Goal: Information Seeking & Learning: Understand process/instructions

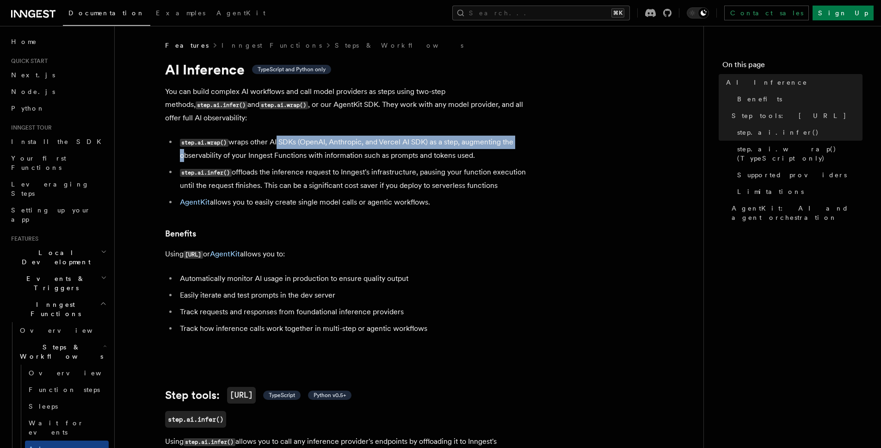
drag, startPoint x: 276, startPoint y: 133, endPoint x: 522, endPoint y: 134, distance: 246.0
click at [522, 136] on li "step.ai.wrap() wraps other AI SDKs (OpenAI, Anthropic, and Vercel AI SDK) as a …" at bounding box center [356, 149] width 358 height 26
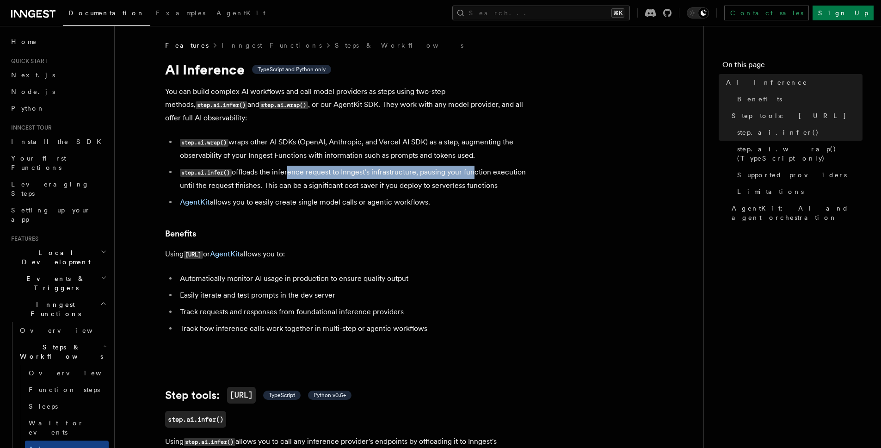
drag, startPoint x: 288, startPoint y: 155, endPoint x: 472, endPoint y: 161, distance: 183.7
click at [472, 166] on li "step.ai.infer() offloads the inference request to Inngest's infrastructure, pau…" at bounding box center [356, 179] width 358 height 26
drag, startPoint x: 473, startPoint y: 160, endPoint x: 473, endPoint y: 125, distance: 34.7
click at [473, 166] on li "step.ai.infer() offloads the inference request to Inngest's infrastructure, pau…" at bounding box center [356, 179] width 358 height 26
drag, startPoint x: 402, startPoint y: 195, endPoint x: 466, endPoint y: 191, distance: 64.4
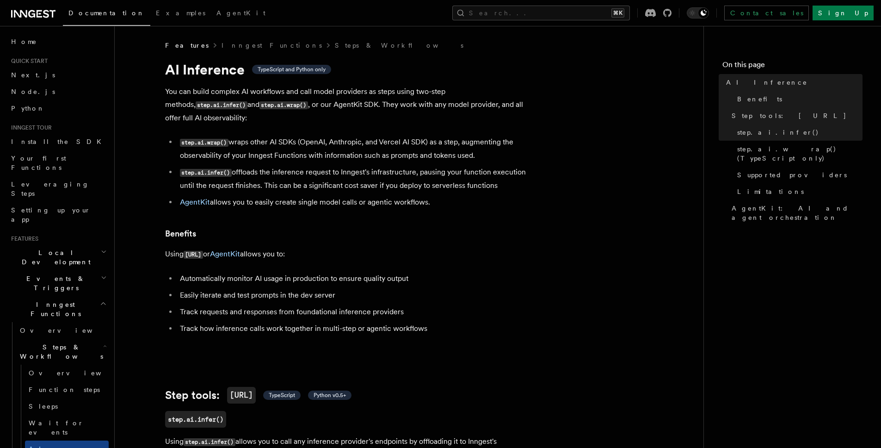
click at [466, 196] on li "AgentKit allows you to easily create single model calls or agentic workflows." at bounding box center [356, 202] width 358 height 13
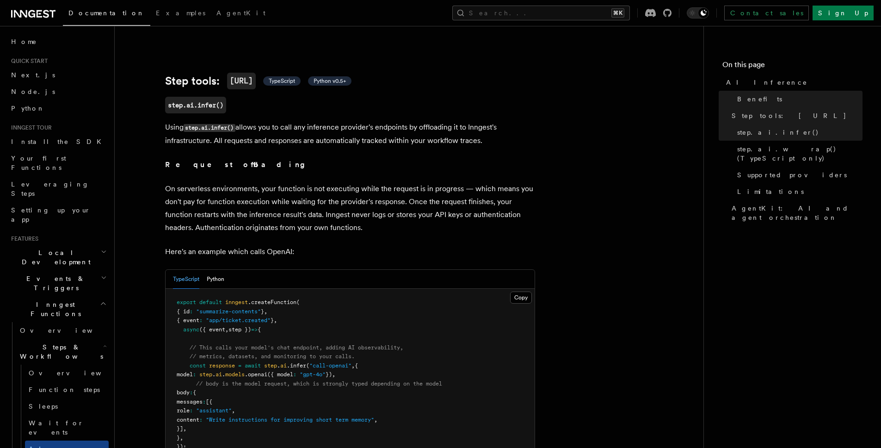
scroll to position [316, 0]
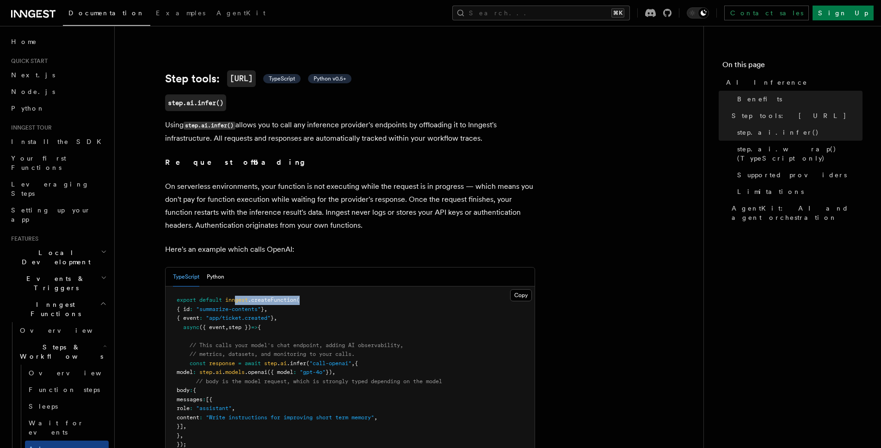
drag, startPoint x: 237, startPoint y: 287, endPoint x: 309, endPoint y: 288, distance: 72.2
click at [309, 288] on pre "export default inngest .createFunction ( { id : "summarize-contents" } , { even…" at bounding box center [350, 394] width 369 height 217
drag, startPoint x: 240, startPoint y: 307, endPoint x: 291, endPoint y: 309, distance: 50.9
click at [291, 309] on pre "export default inngest .createFunction ( { id : "summarize-contents" } , { even…" at bounding box center [350, 394] width 369 height 217
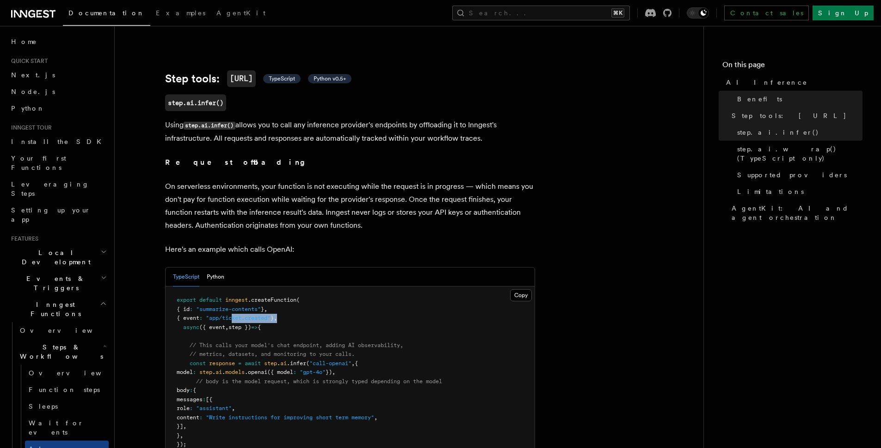
click at [292, 309] on pre "export default inngest .createFunction ( { id : "summarize-contents" } , { even…" at bounding box center [350, 394] width 369 height 217
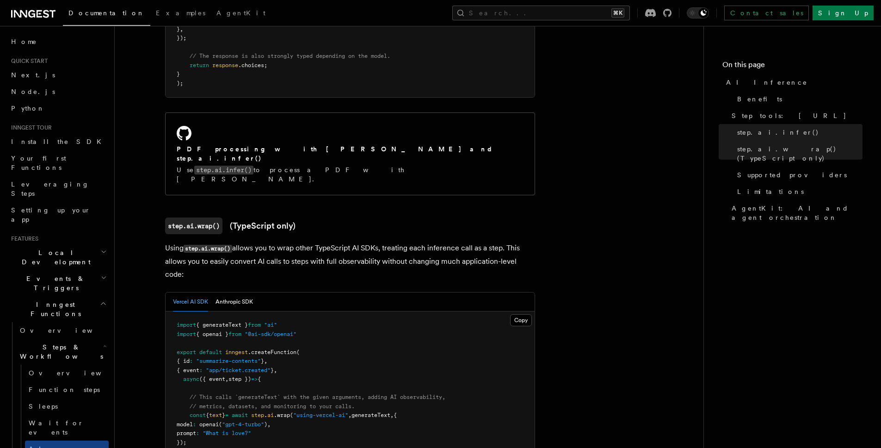
scroll to position [772, 0]
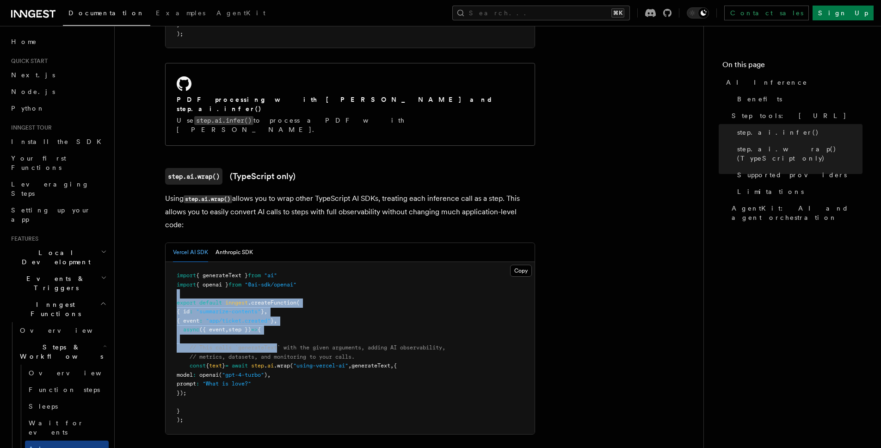
drag, startPoint x: 256, startPoint y: 248, endPoint x: 281, endPoint y: 302, distance: 59.2
click at [281, 302] on pre "import { generateText } from "ai" import { openai } from "@ai-sdk/openai" expor…" at bounding box center [350, 348] width 369 height 172
click at [281, 344] on span "// This calls `generateText` with the given arguments, adding AI observability," at bounding box center [318, 347] width 256 height 6
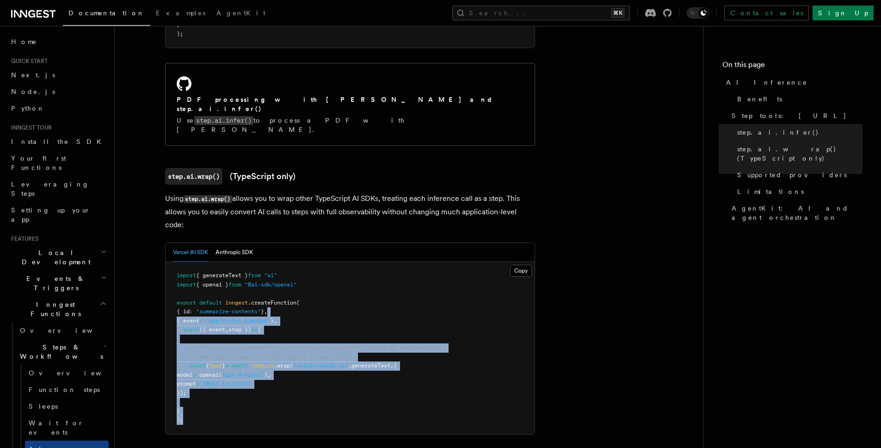
drag, startPoint x: 410, startPoint y: 270, endPoint x: 435, endPoint y: 373, distance: 106.1
click at [435, 373] on pre "import { generateText } from "ai" import { openai } from "@ai-sdk/openai" expor…" at bounding box center [350, 348] width 369 height 172
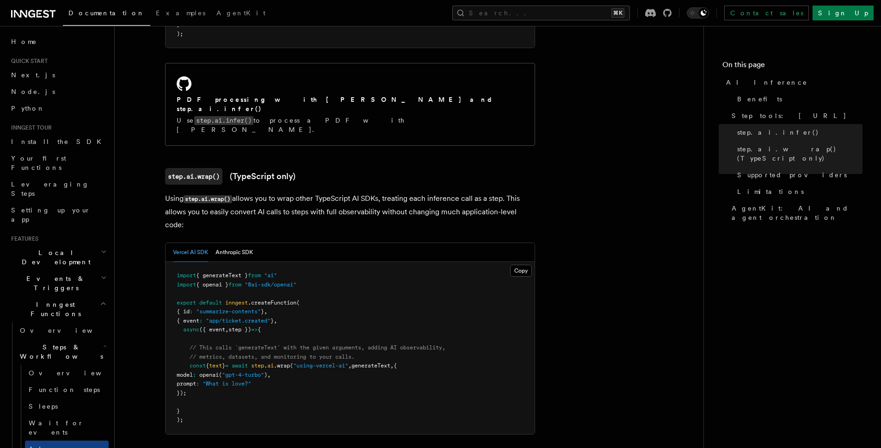
drag, startPoint x: 433, startPoint y: 370, endPoint x: 438, endPoint y: 364, distance: 7.6
click at [436, 369] on pre "import { generateText } from "ai" import { openai } from "@ai-sdk/openai" expor…" at bounding box center [350, 348] width 369 height 172
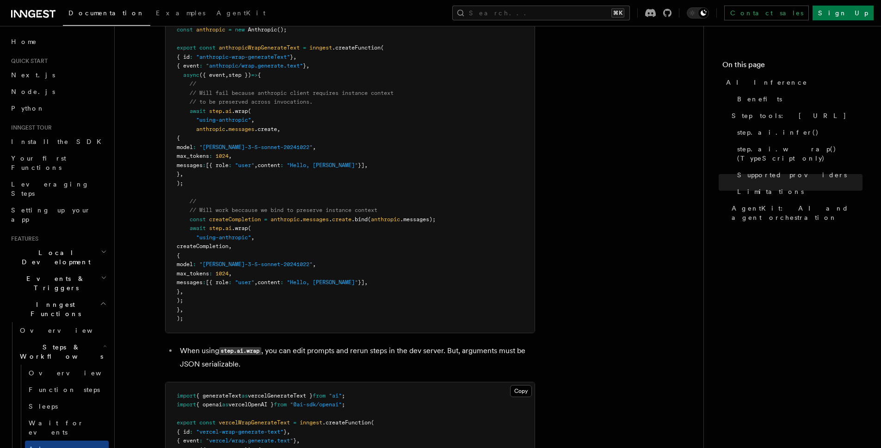
scroll to position [1549, 0]
